Goal: Information Seeking & Learning: Learn about a topic

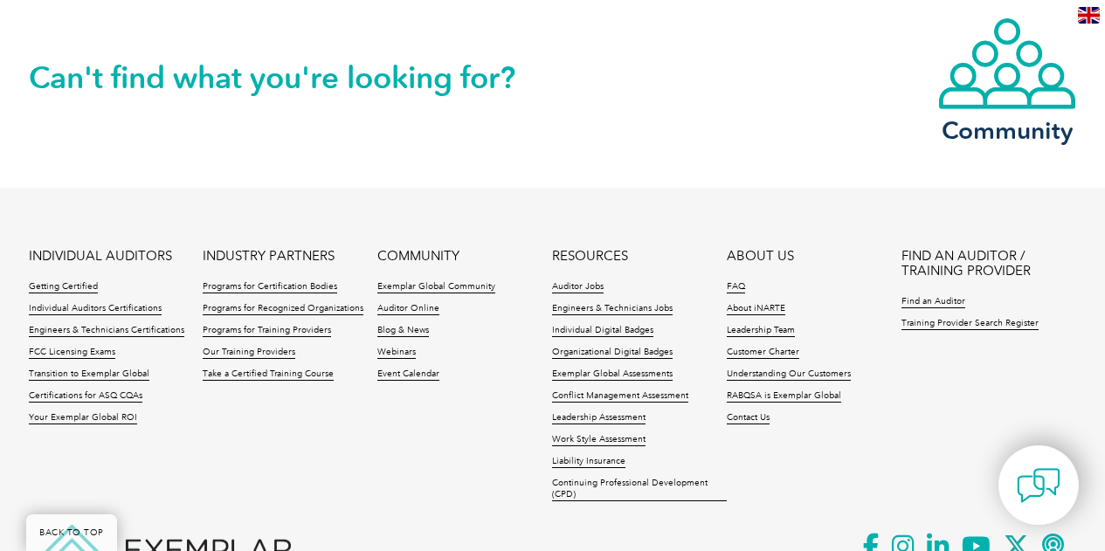
scroll to position [2280, 0]
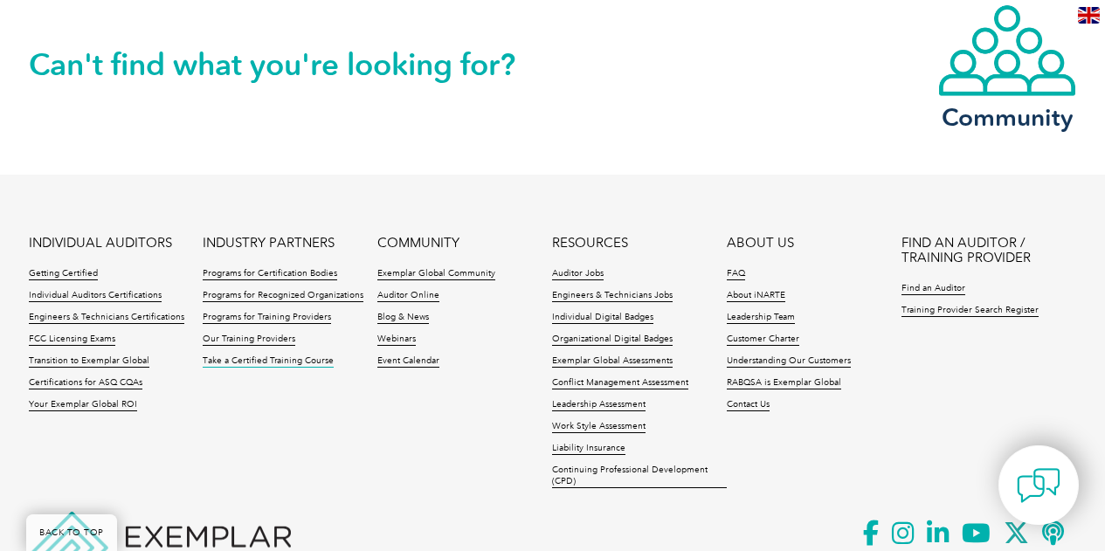
click at [252, 355] on link "Take a Certified Training Course" at bounding box center [268, 361] width 131 height 12
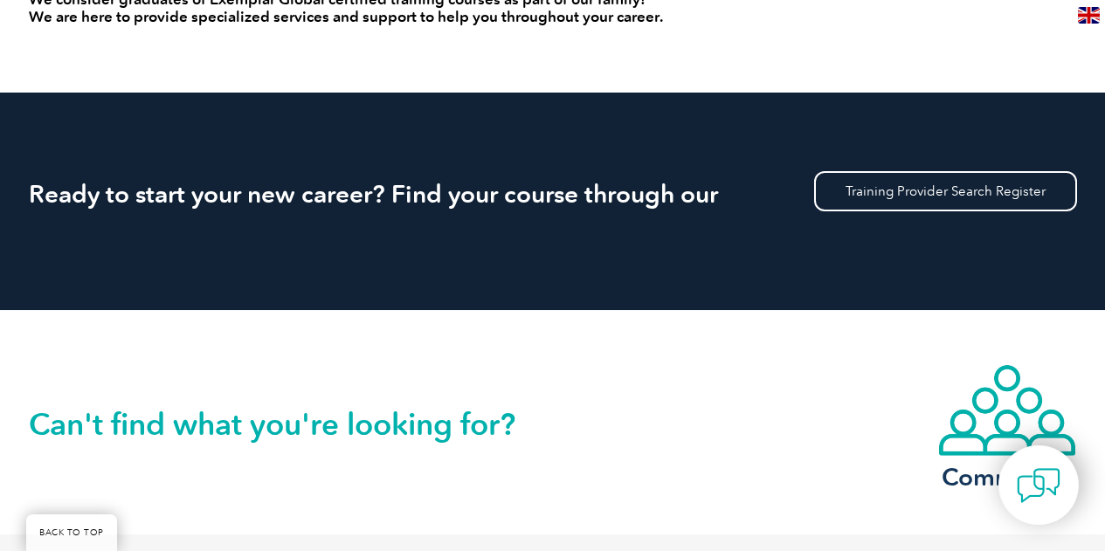
scroll to position [1564, 0]
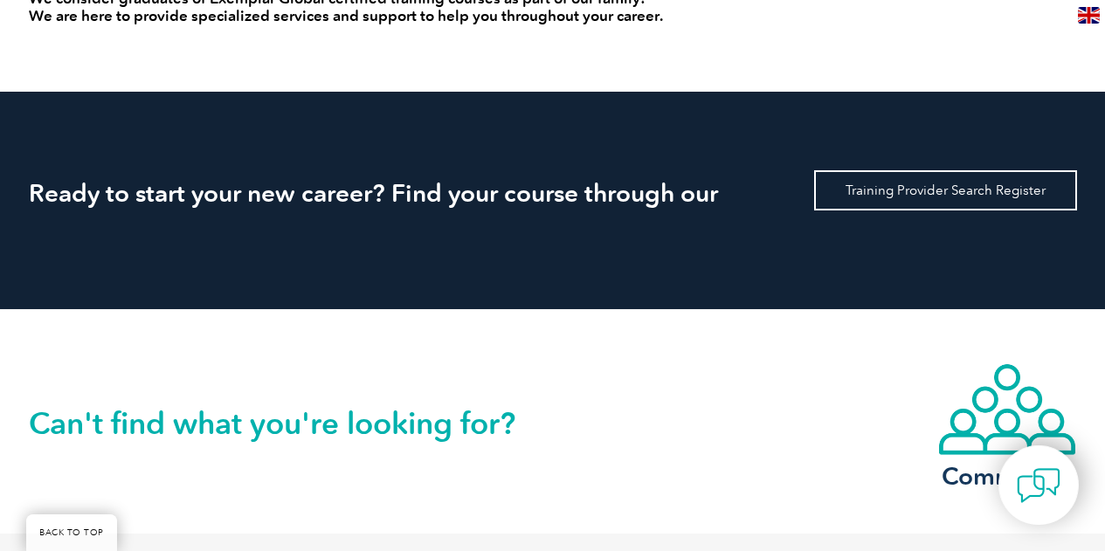
click at [907, 186] on link "Training Provider Search Register" at bounding box center [945, 190] width 263 height 40
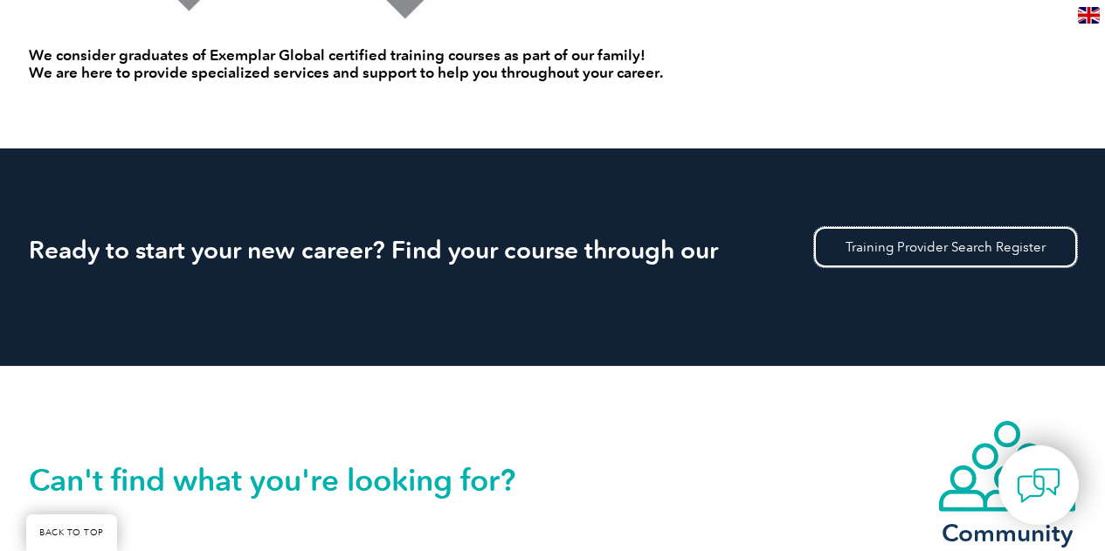
scroll to position [1508, 0]
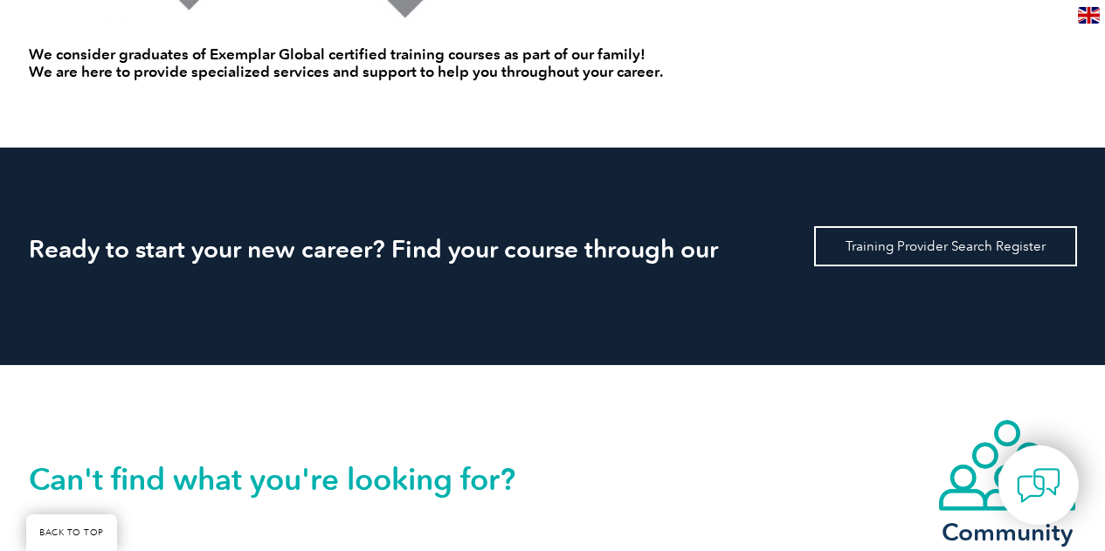
click at [906, 255] on link "Training Provider Search Register" at bounding box center [945, 246] width 263 height 40
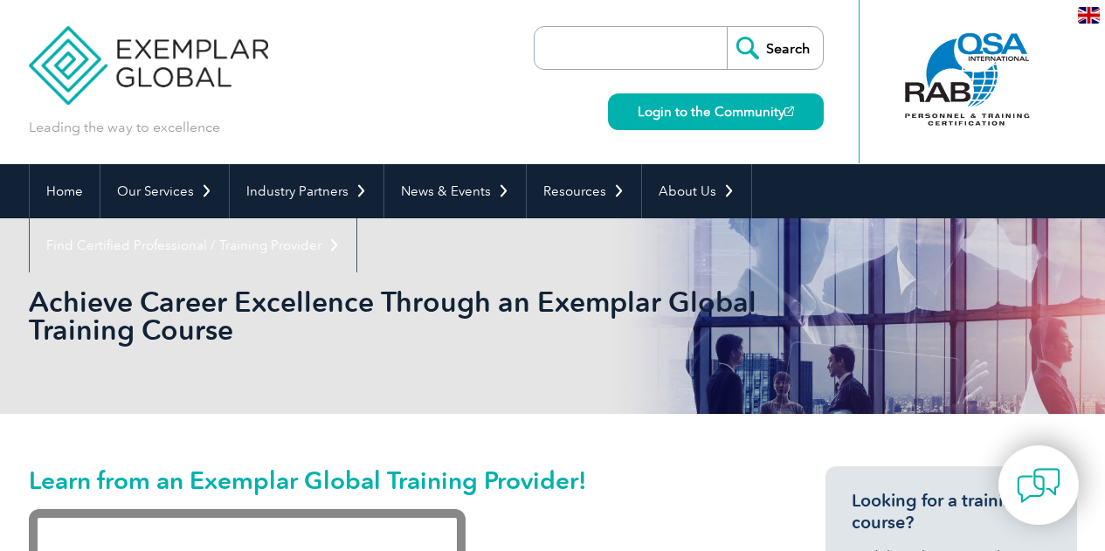
click at [591, 41] on input "search" at bounding box center [634, 48] width 183 height 42
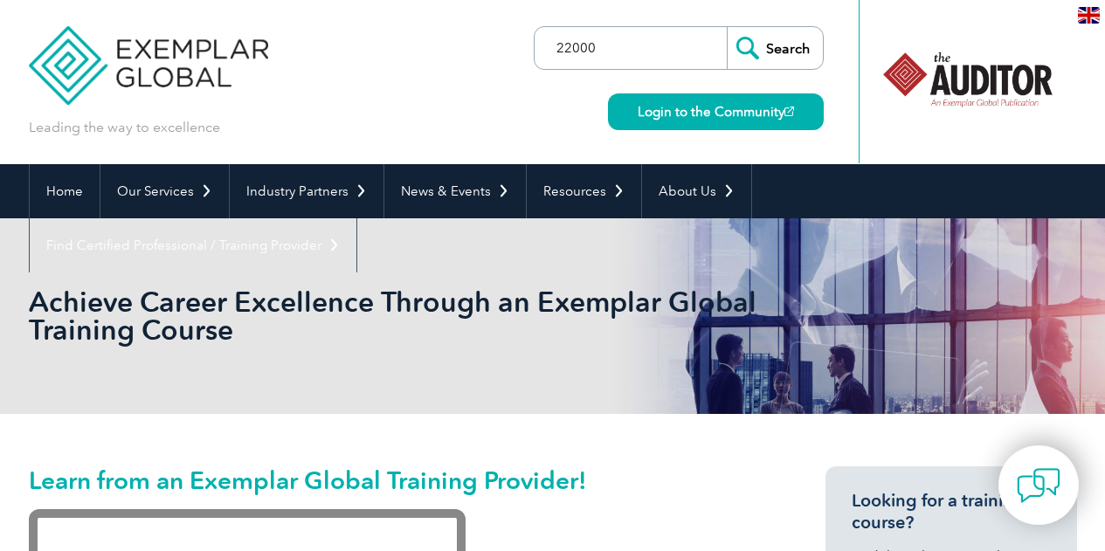
type input "22000"
click at [785, 41] on input "Search" at bounding box center [775, 48] width 96 height 42
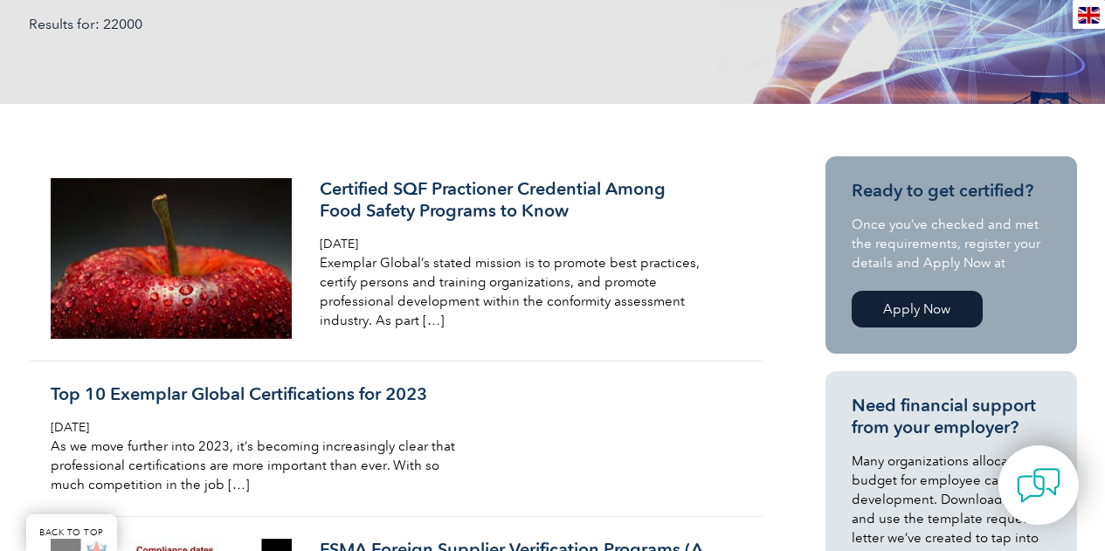
scroll to position [324, 0]
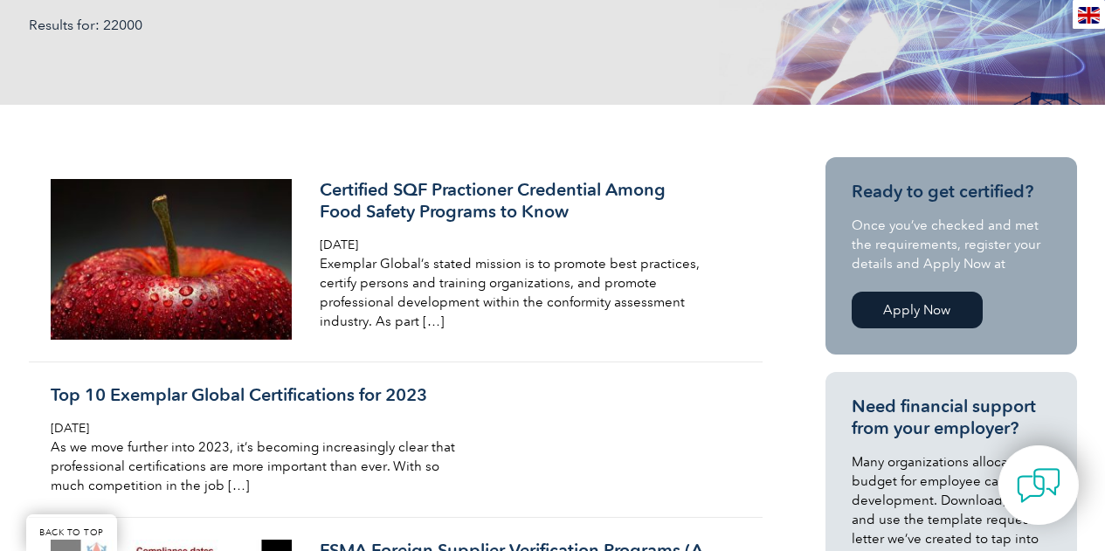
click at [952, 323] on link "Apply Now" at bounding box center [916, 310] width 131 height 37
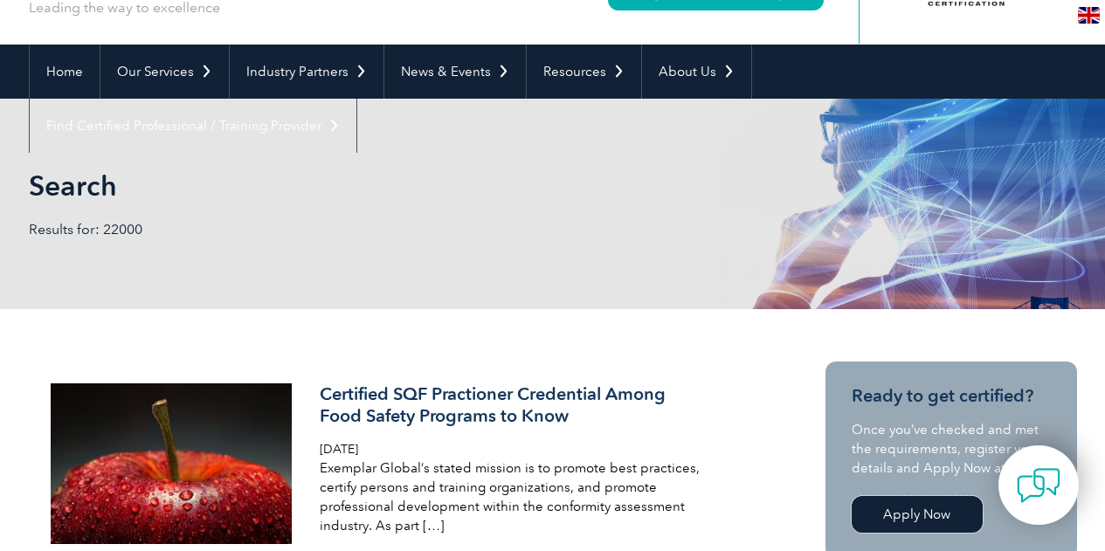
scroll to position [110, 0]
